Goal: Information Seeking & Learning: Learn about a topic

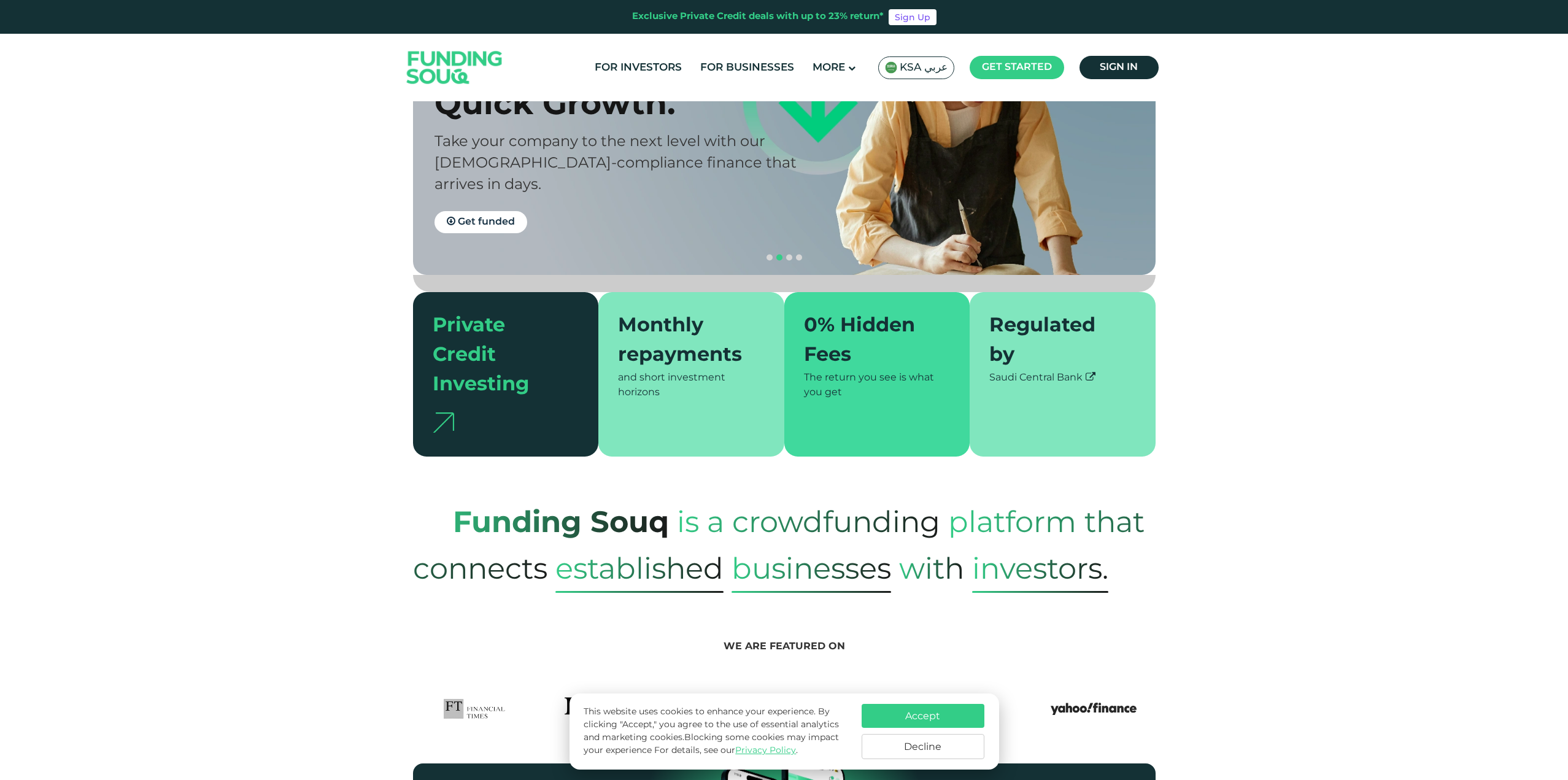
scroll to position [246, 0]
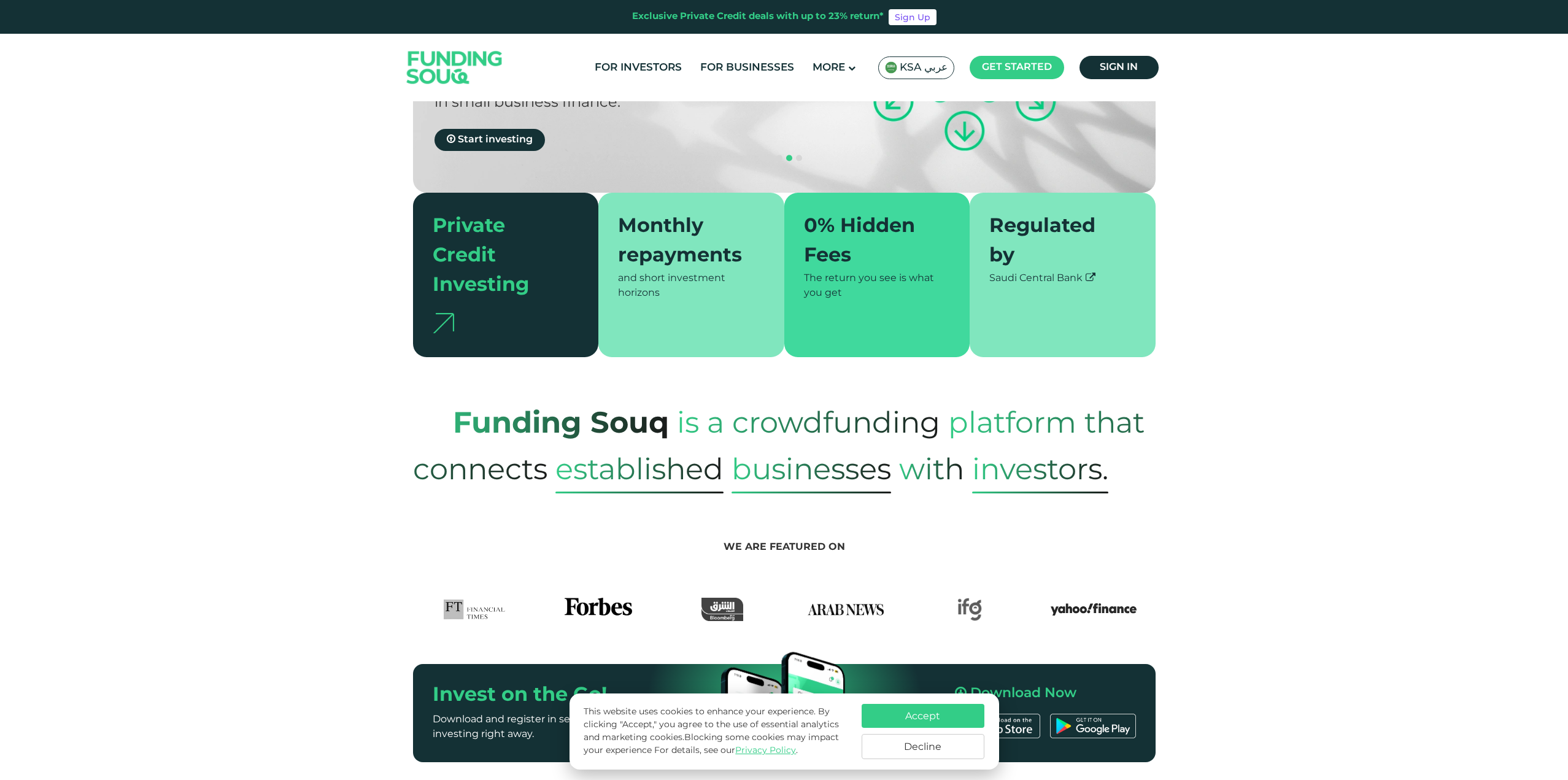
click at [886, 710] on button "Accept" at bounding box center [924, 715] width 123 height 24
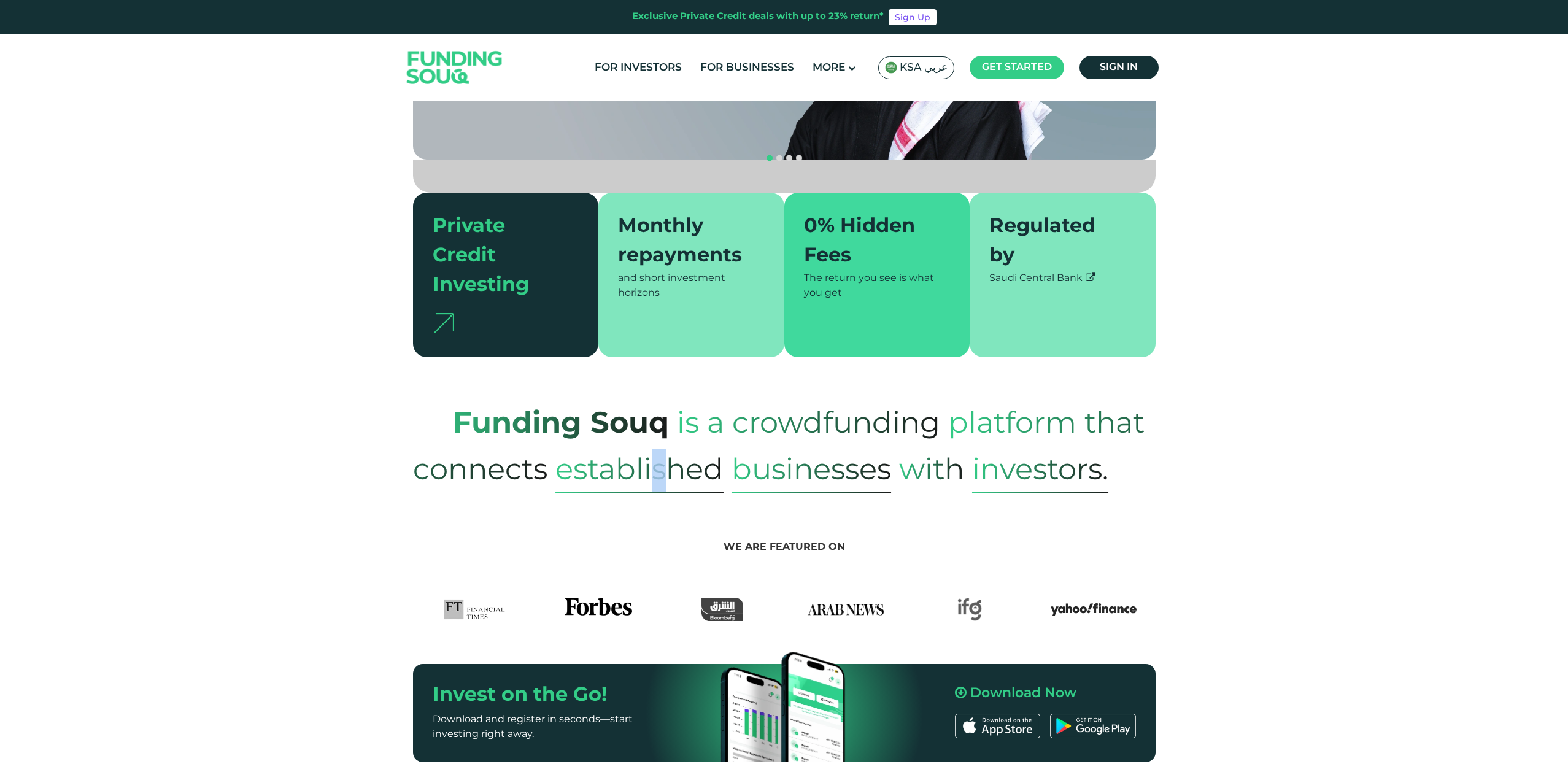
drag, startPoint x: 659, startPoint y: 439, endPoint x: 662, endPoint y: 431, distance: 8.5
click at [662, 449] on span "established" at bounding box center [639, 471] width 168 height 44
click at [659, 449] on span "established" at bounding box center [639, 471] width 168 height 44
click at [660, 449] on span "established" at bounding box center [639, 471] width 168 height 44
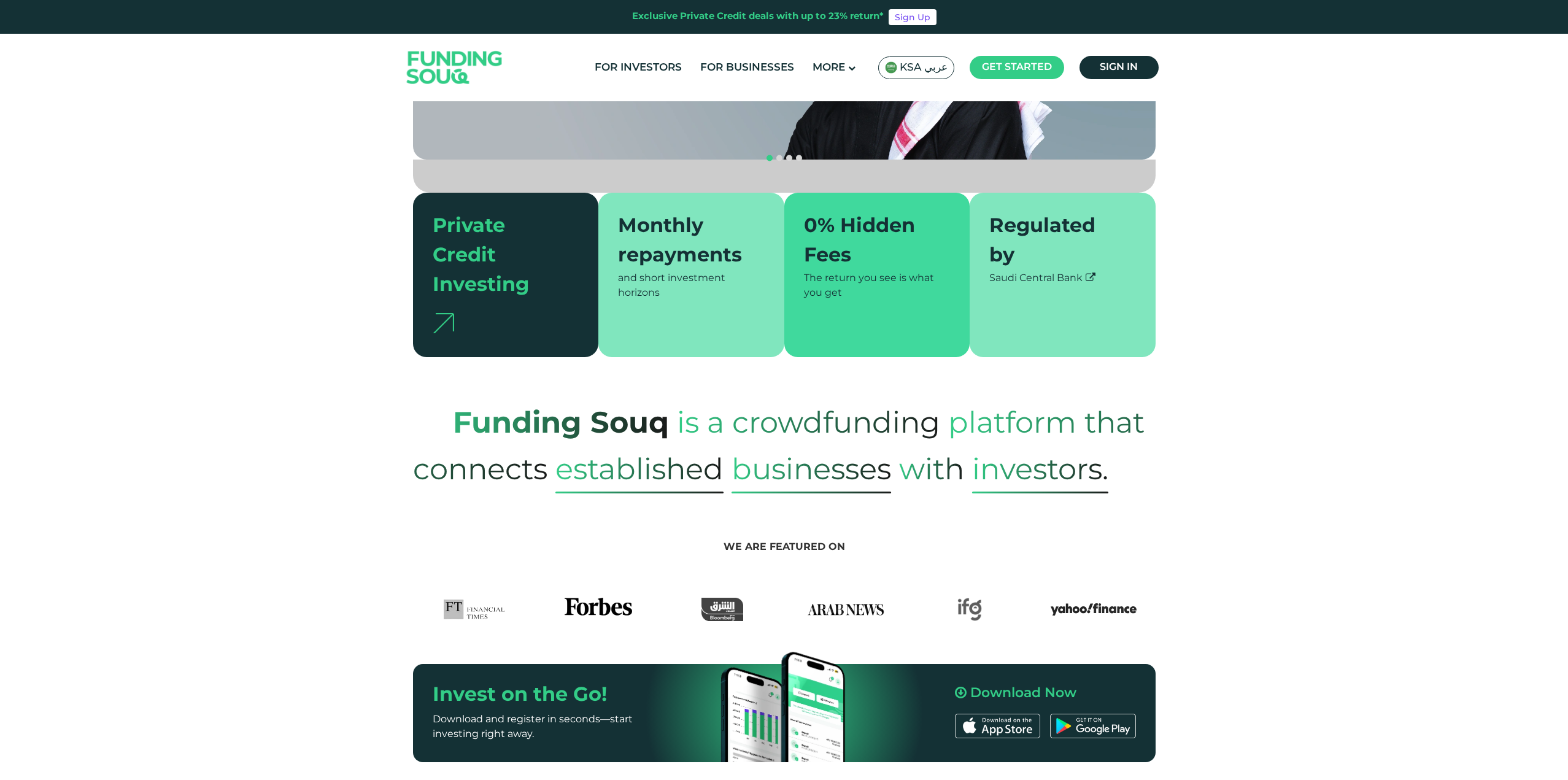
click at [660, 449] on span "established" at bounding box center [639, 471] width 168 height 44
click at [657, 449] on span "established" at bounding box center [639, 471] width 168 height 44
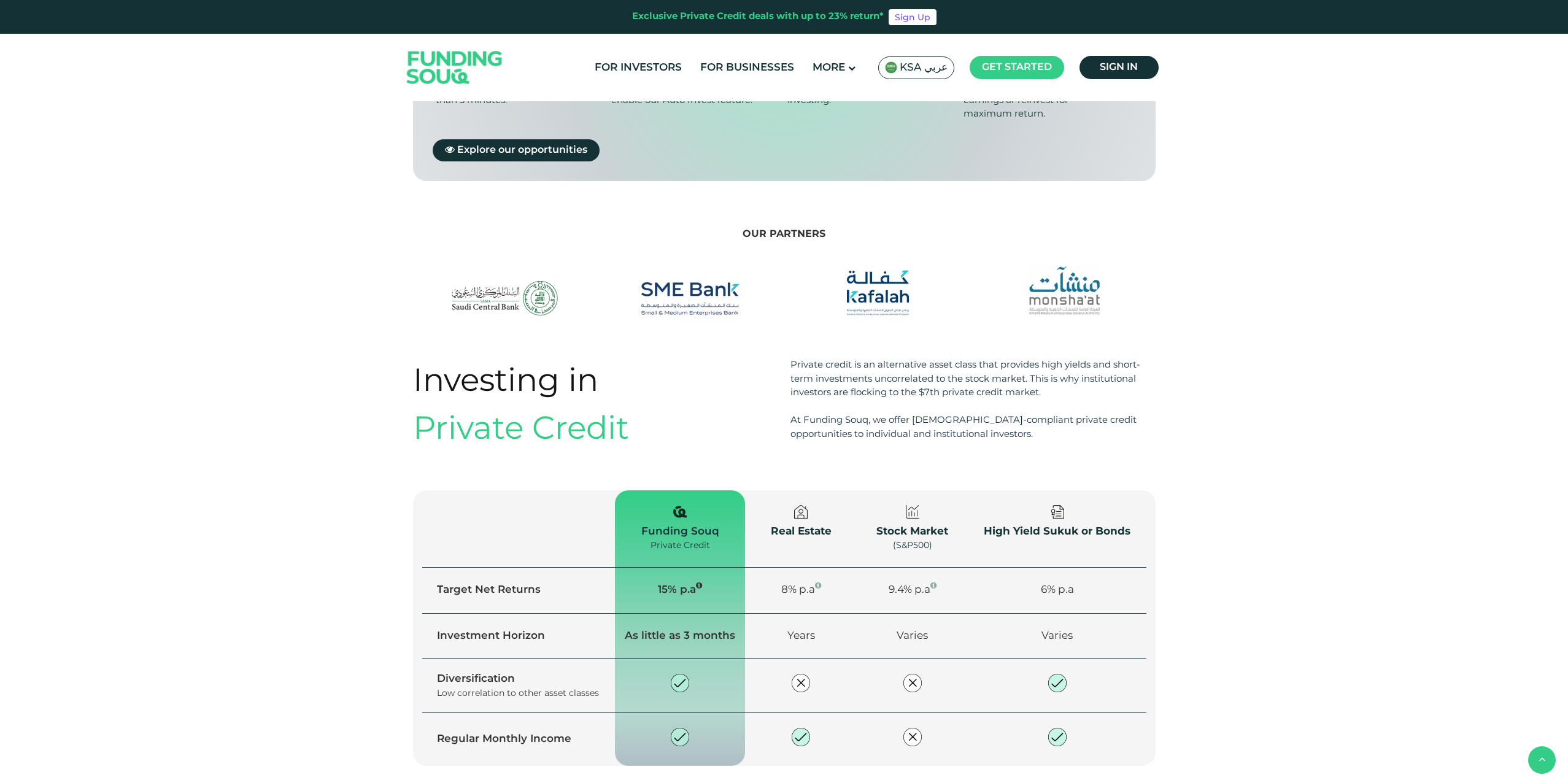
scroll to position [1350, 0]
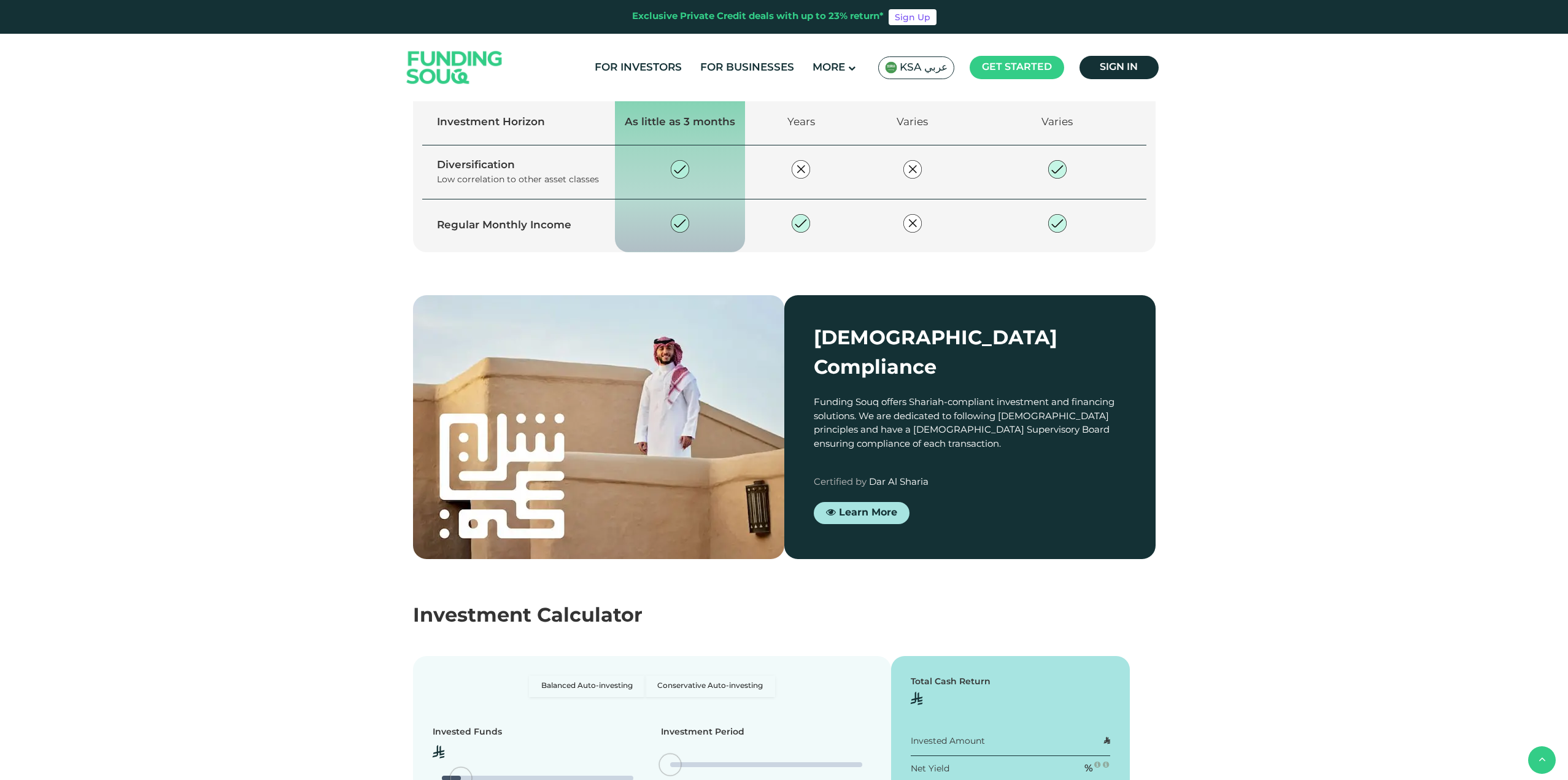
type tc-range-slider "4"
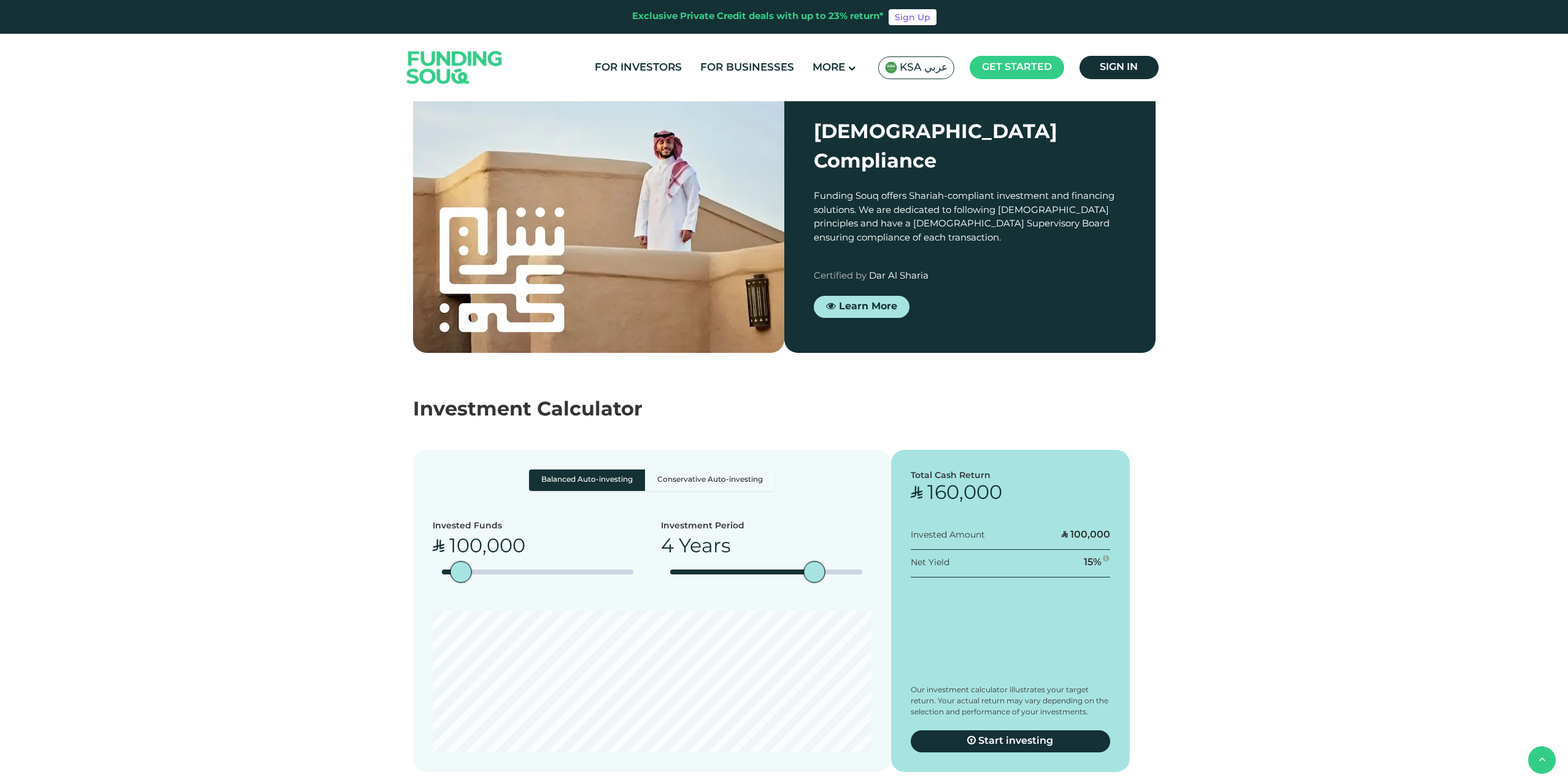
scroll to position [1833, 0]
